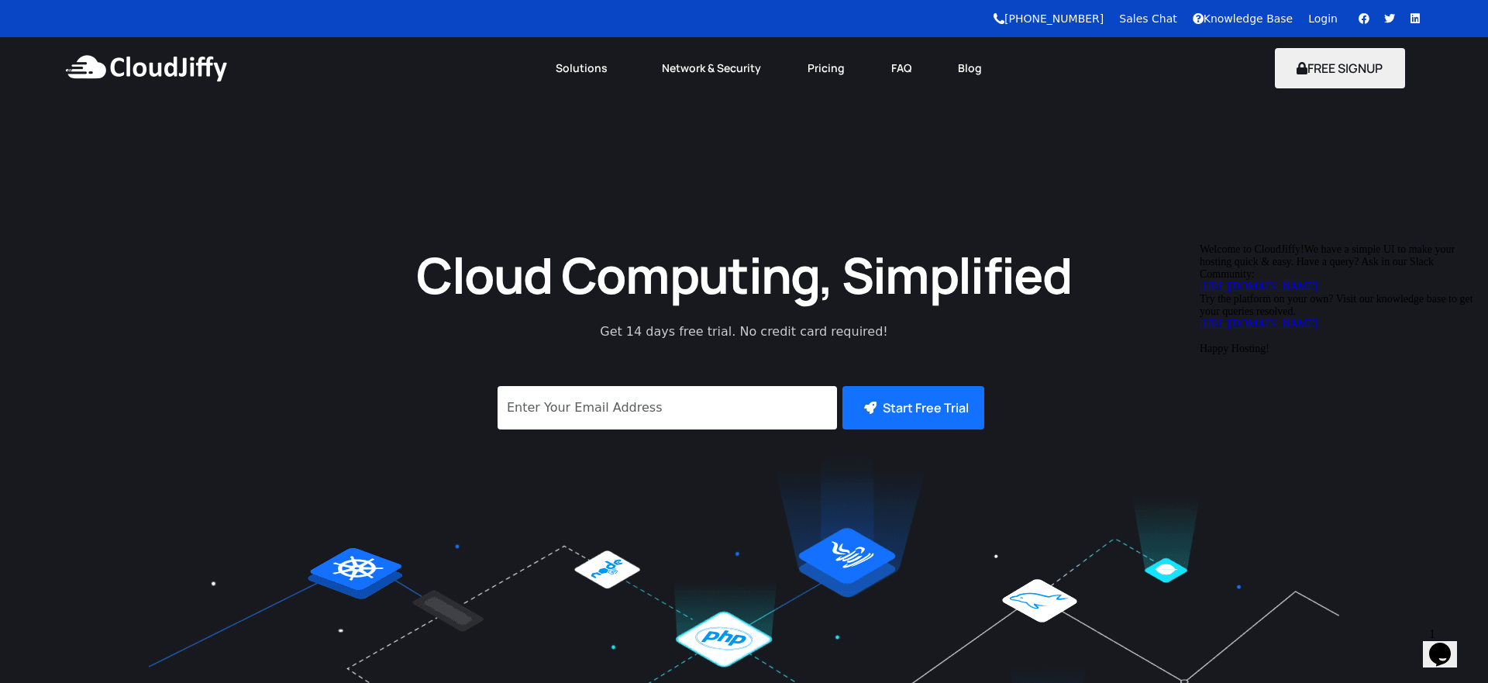
click at [1318, 22] on link "Login" at bounding box center [1322, 18] width 29 height 12
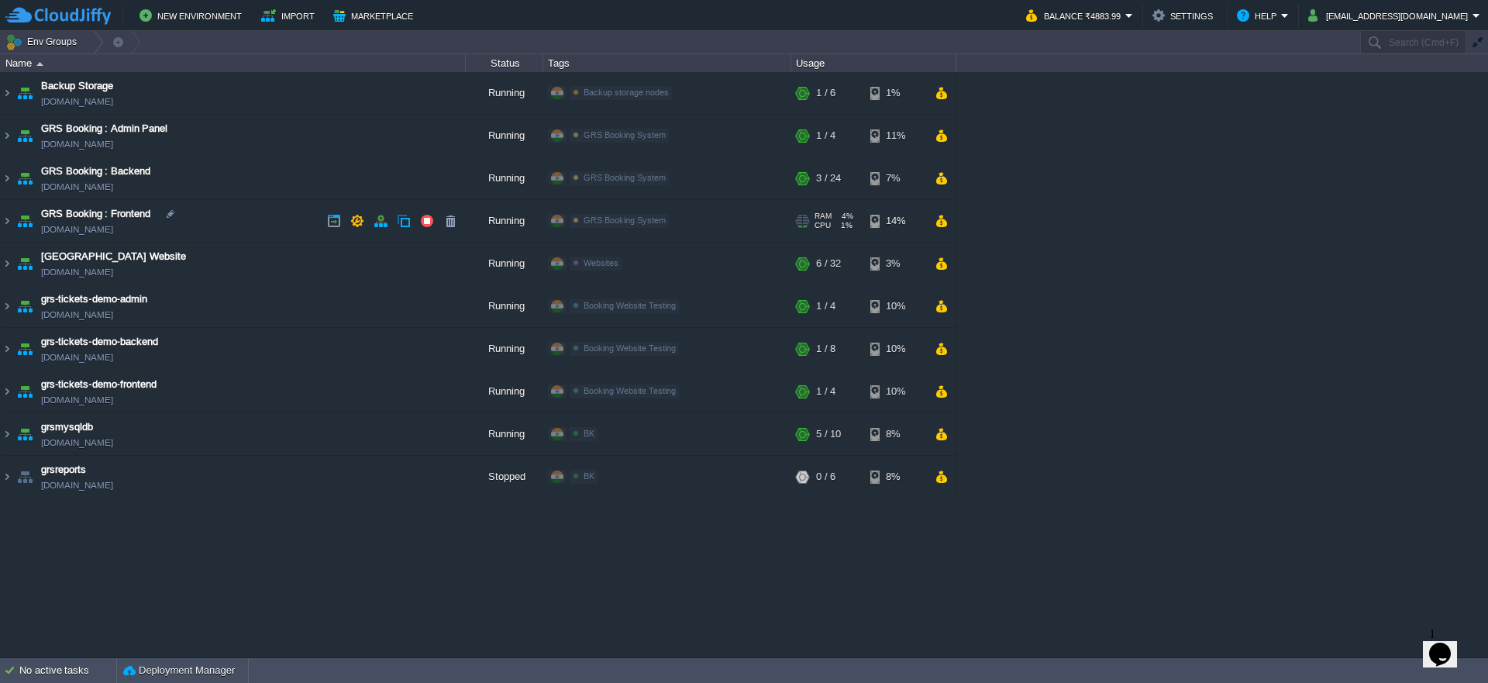
click at [146, 235] on td "GRS Booking : Frontend env-6316232.cloudjiffy.net" at bounding box center [233, 221] width 465 height 43
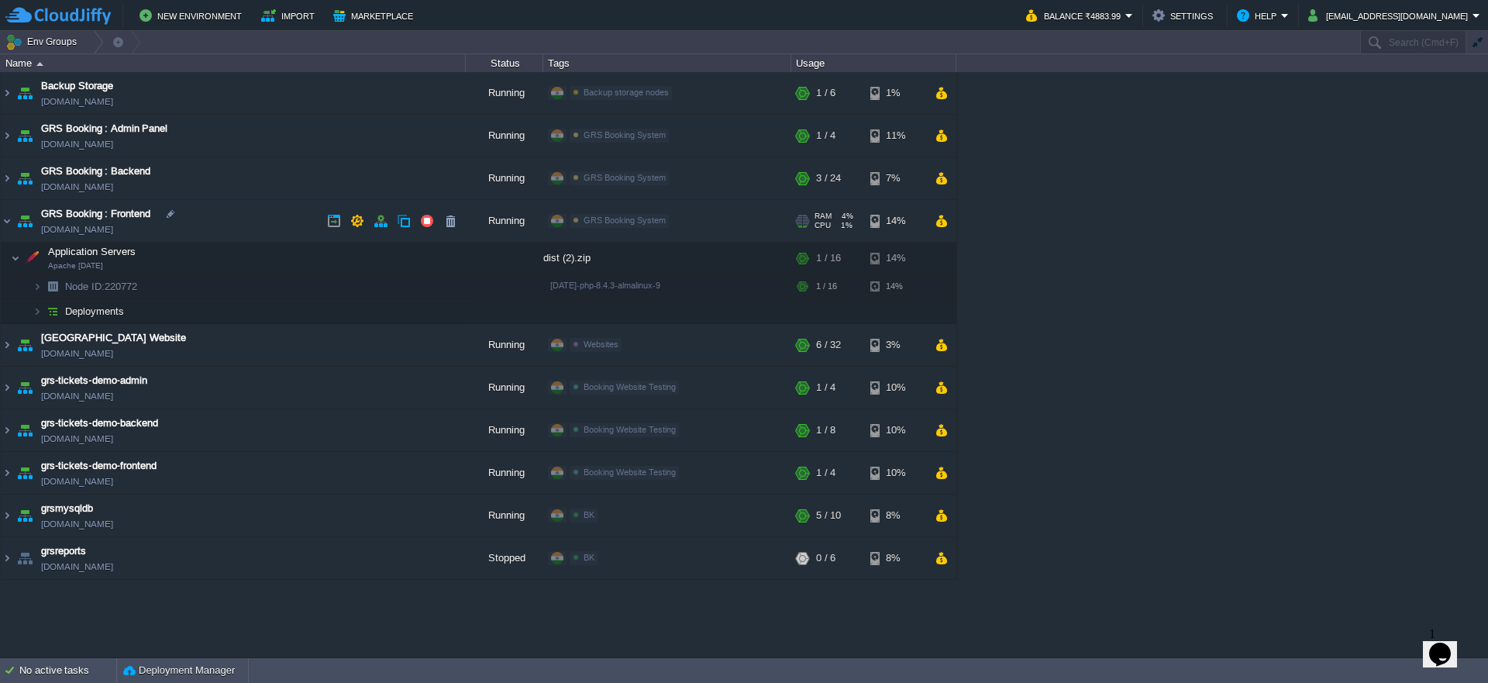
copy td "env-6316232.cloudjiffy.net"
drag, startPoint x: 166, startPoint y: 189, endPoint x: 170, endPoint y: 199, distance: 10.8
click at [148, 191] on td "GRS Booking : Backend grs-backend.cloudjiffy.net" at bounding box center [233, 178] width 465 height 43
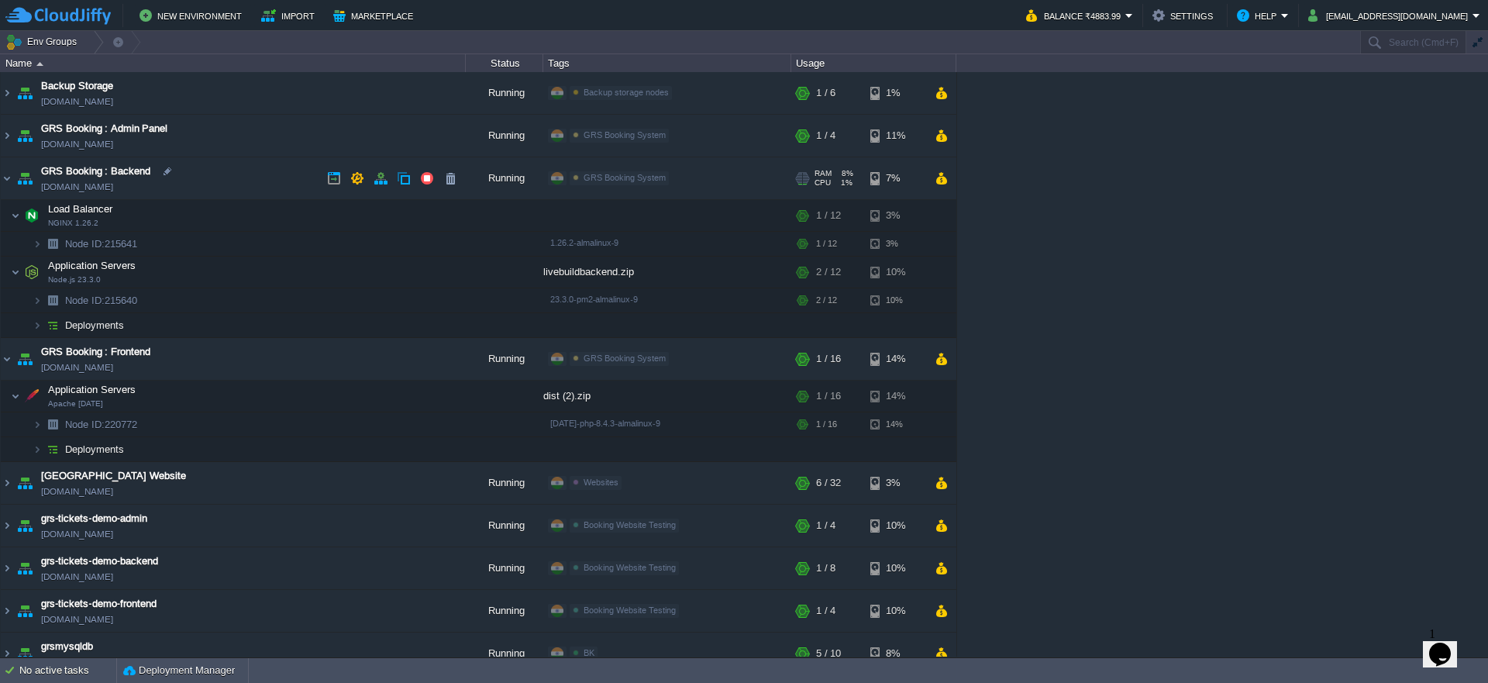
click at [143, 190] on td "GRS Booking : Backend grs-backend.cloudjiffy.net" at bounding box center [233, 178] width 465 height 43
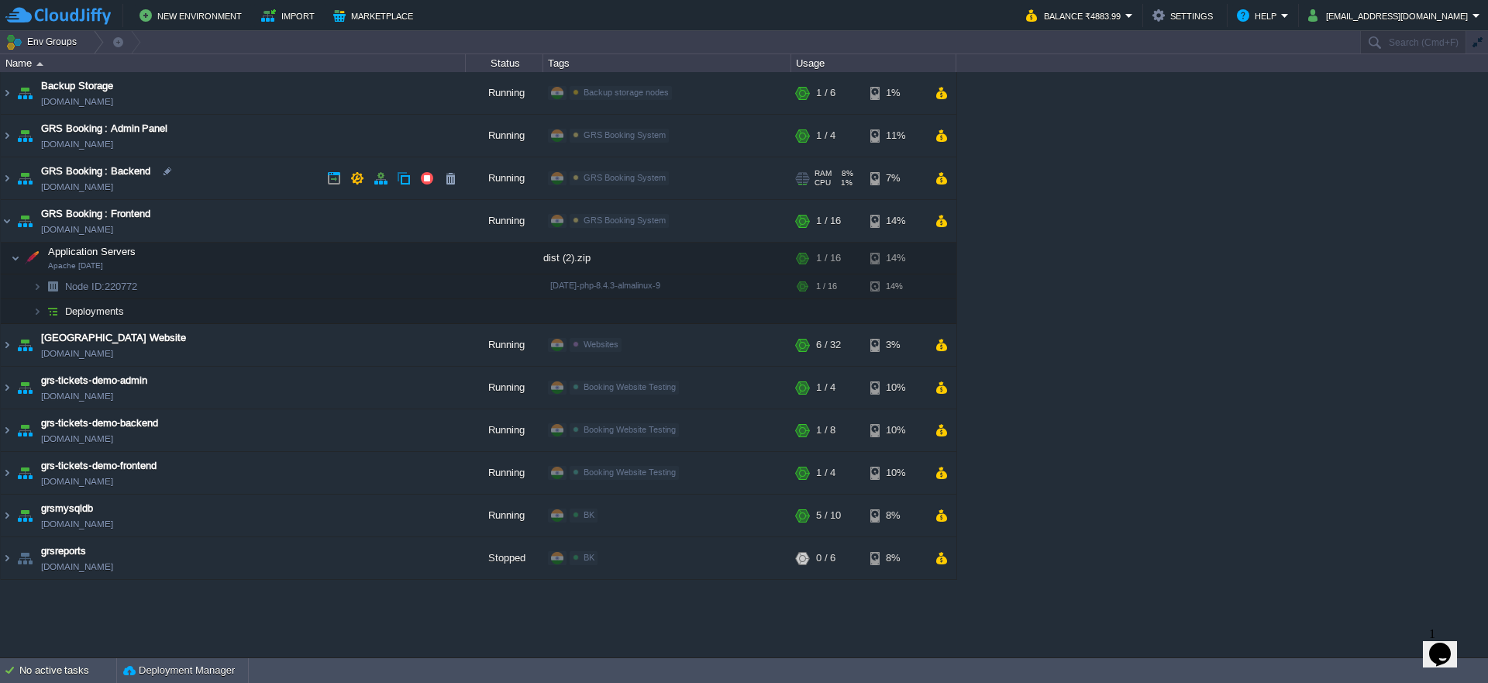
copy td "grs-backend.cloudjiffy.net"
